Goal: Information Seeking & Learning: Learn about a topic

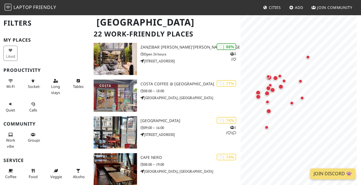
scroll to position [39, 0]
click at [267, 104] on div "Map marker" at bounding box center [267, 105] width 4 height 4
click at [291, 112] on div "Map marker" at bounding box center [292, 111] width 5 height 5
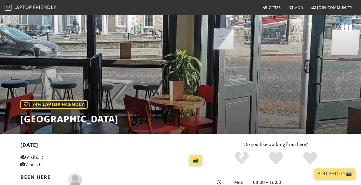
click at [304, 87] on div "| 74% Laptop Friendly Grove Road Cafe" at bounding box center [180, 73] width 361 height 119
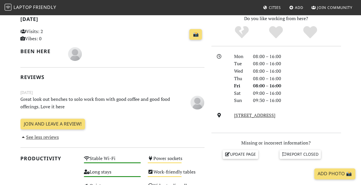
scroll to position [123, 0]
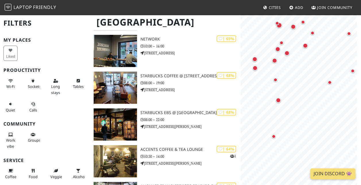
scroll to position [268, 0]
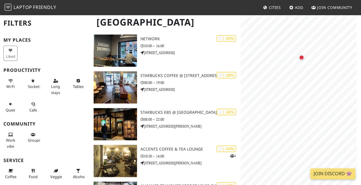
click at [301, 58] on div "Map marker" at bounding box center [301, 57] width 5 height 5
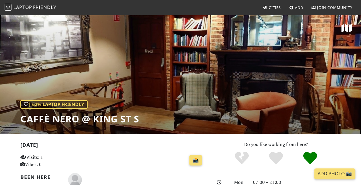
click at [315, 82] on div "| 62% Laptop Friendly Caffè Nero @ King St S" at bounding box center [180, 73] width 361 height 119
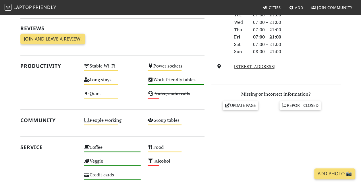
scroll to position [172, 0]
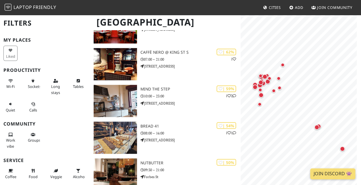
scroll to position [441, 0]
